Goal: Information Seeking & Learning: Learn about a topic

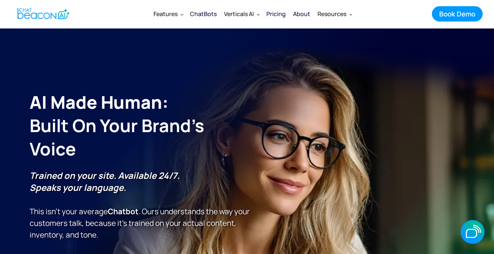
click at [276, 10] on div "Pricing" at bounding box center [275, 14] width 19 height 10
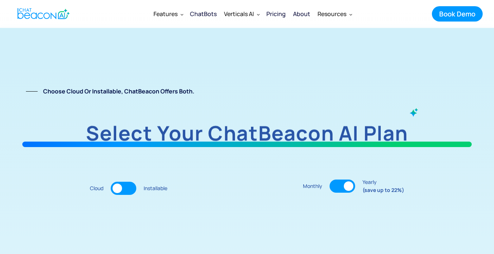
click at [276, 12] on div "Pricing" at bounding box center [275, 14] width 19 height 10
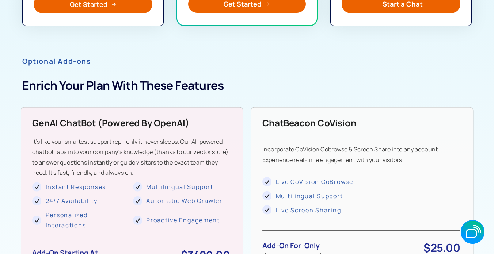
scroll to position [589, 0]
